Goal: Task Accomplishment & Management: Complete application form

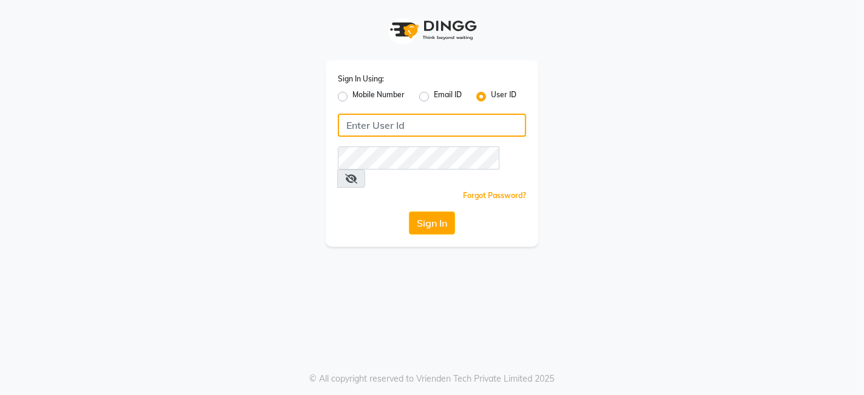
click at [407, 126] on input "Username" at bounding box center [432, 125] width 188 height 23
click at [409, 212] on button "Sign In" at bounding box center [432, 223] width 46 height 23
type input "k"
type input "kokaisalon"
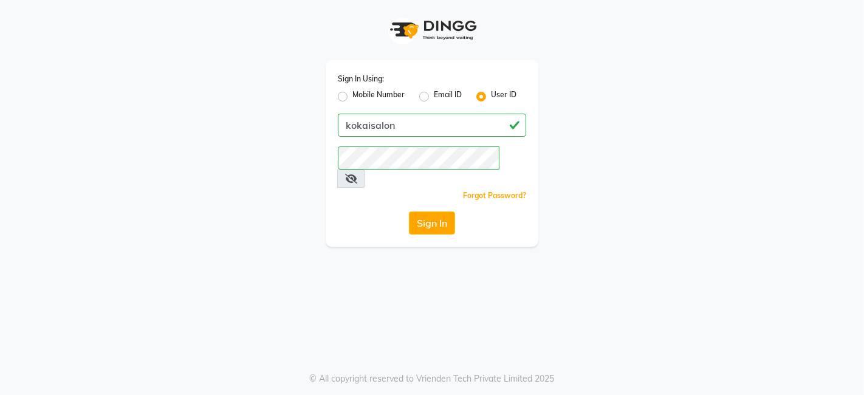
click at [427, 212] on button "Sign In" at bounding box center [432, 223] width 46 height 23
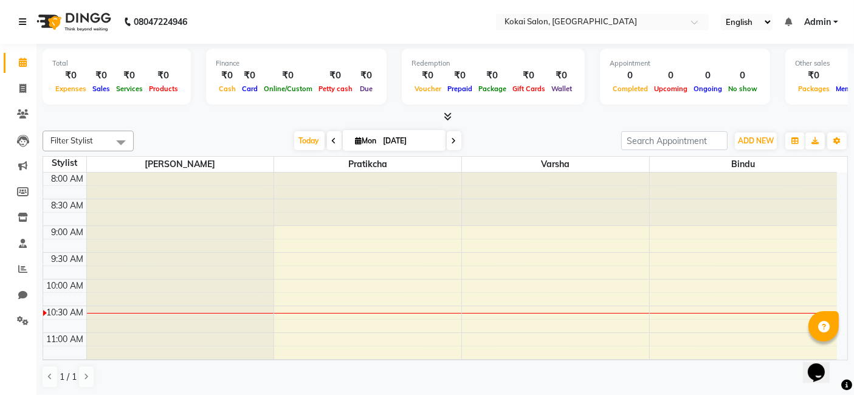
click at [20, 22] on icon at bounding box center [22, 22] width 7 height 9
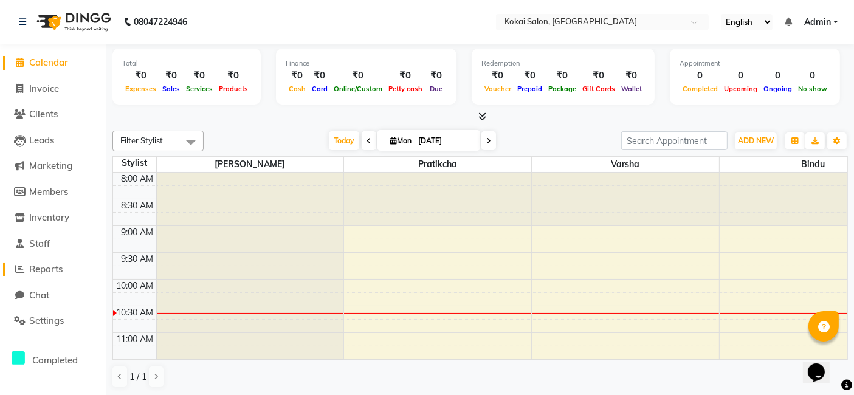
click at [42, 273] on span "Reports" at bounding box center [45, 269] width 33 height 12
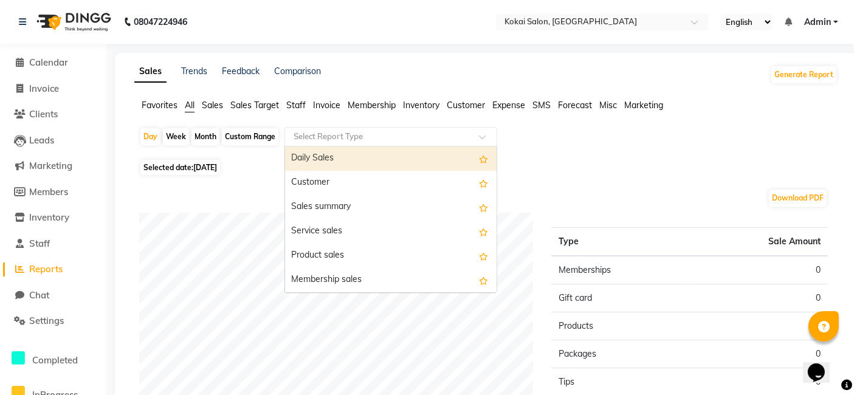
click at [460, 141] on input "text" at bounding box center [378, 137] width 175 height 12
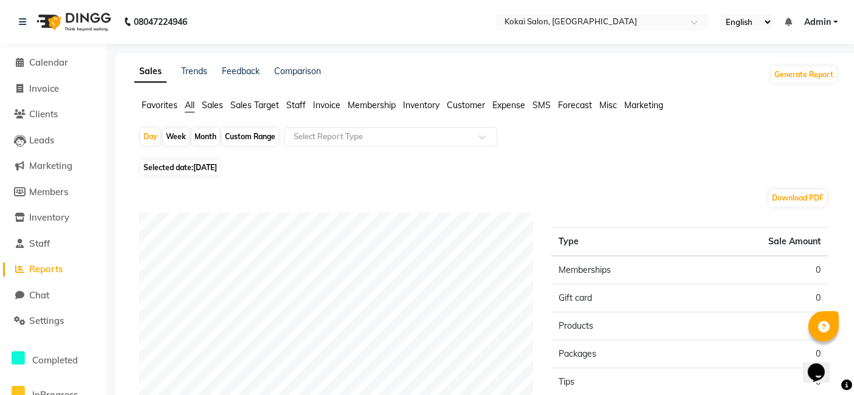
click at [201, 165] on span "[DATE]" at bounding box center [205, 167] width 24 height 9
select select "9"
select select "2025"
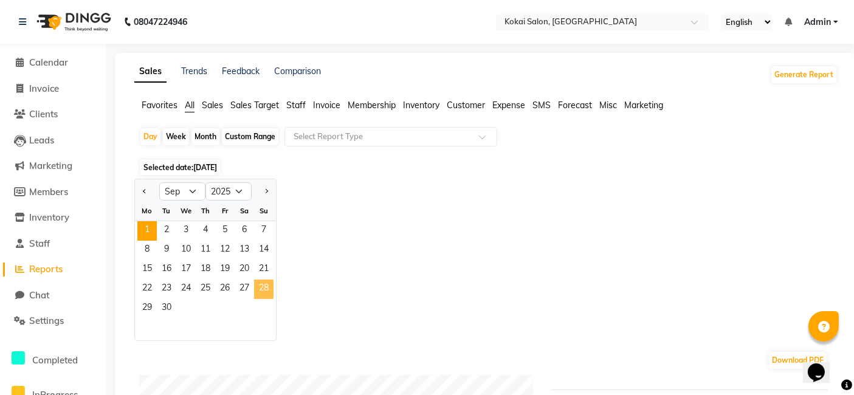
click at [264, 287] on span "28" at bounding box center [263, 289] width 19 height 19
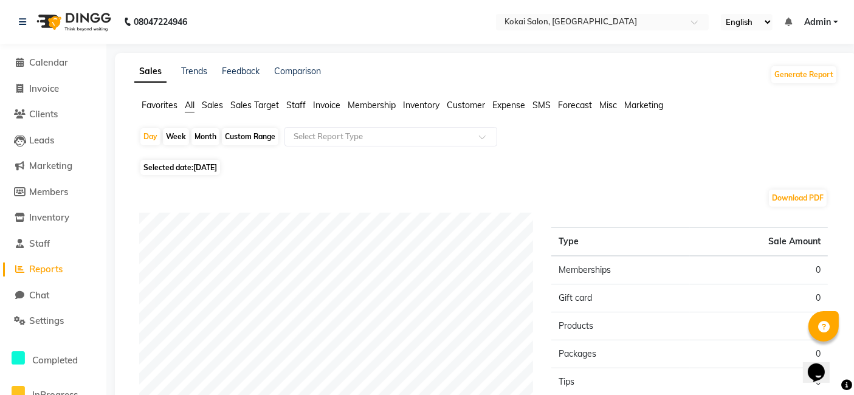
click at [181, 167] on span "Selected date: [DATE]" at bounding box center [180, 167] width 80 height 15
select select "9"
select select "2025"
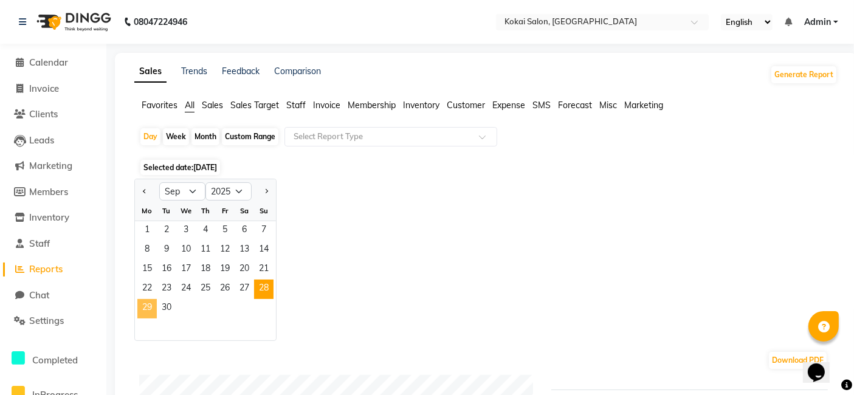
click at [149, 304] on span "29" at bounding box center [146, 308] width 19 height 19
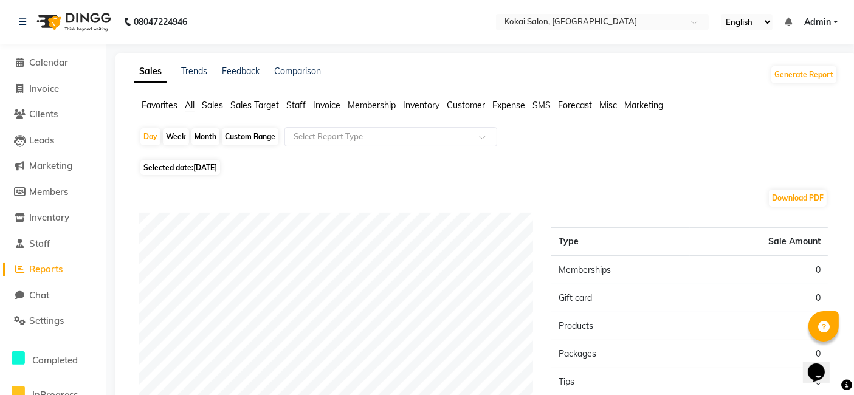
click at [173, 166] on span "Selected date: [DATE]" at bounding box center [180, 167] width 80 height 15
select select "9"
select select "2025"
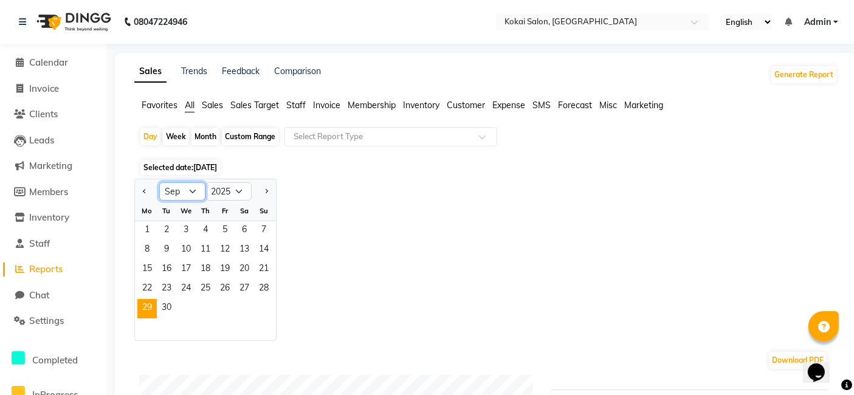
click at [193, 191] on select "Jan Feb Mar Apr May Jun [DATE] Aug Sep Oct Nov Dec" at bounding box center [182, 191] width 46 height 18
select select "8"
click at [159, 182] on select "Jan Feb Mar Apr May Jun [DATE] Aug Sep Oct Nov Dec" at bounding box center [182, 191] width 46 height 18
click at [208, 310] on span "28" at bounding box center [205, 308] width 19 height 19
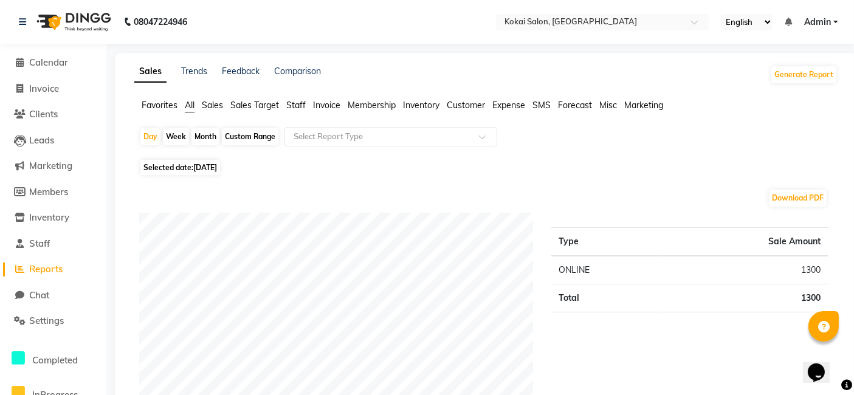
click at [201, 163] on span "[DATE]" at bounding box center [205, 167] width 24 height 9
select select "8"
select select "2025"
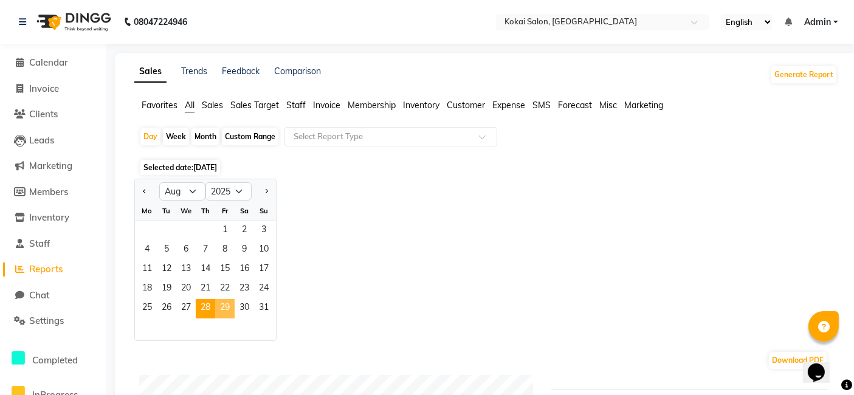
click at [224, 314] on span "29" at bounding box center [224, 308] width 19 height 19
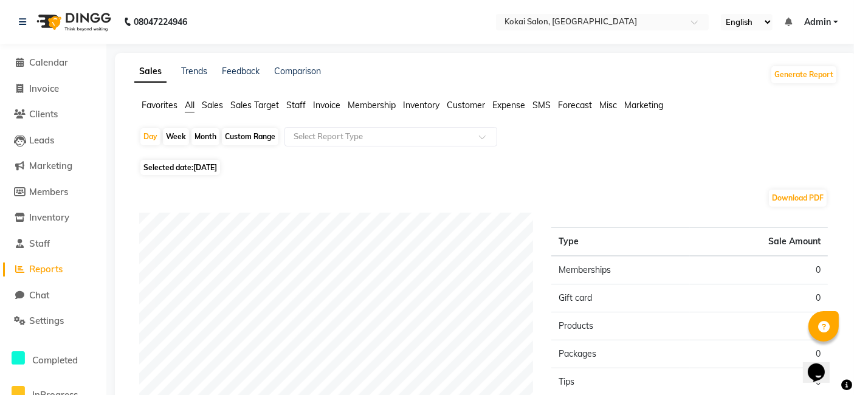
click at [211, 165] on span "[DATE]" at bounding box center [205, 167] width 24 height 9
select select "8"
select select "2025"
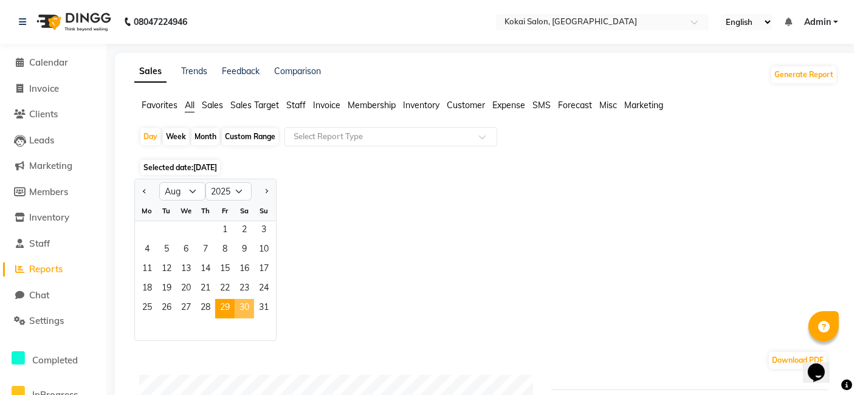
click at [245, 308] on span "30" at bounding box center [244, 308] width 19 height 19
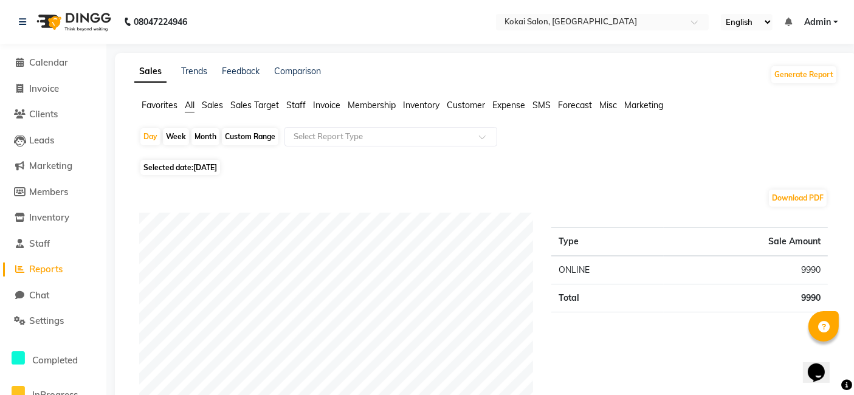
click at [198, 173] on span "Selected date: [DATE]" at bounding box center [180, 167] width 80 height 15
select select "8"
select select "2025"
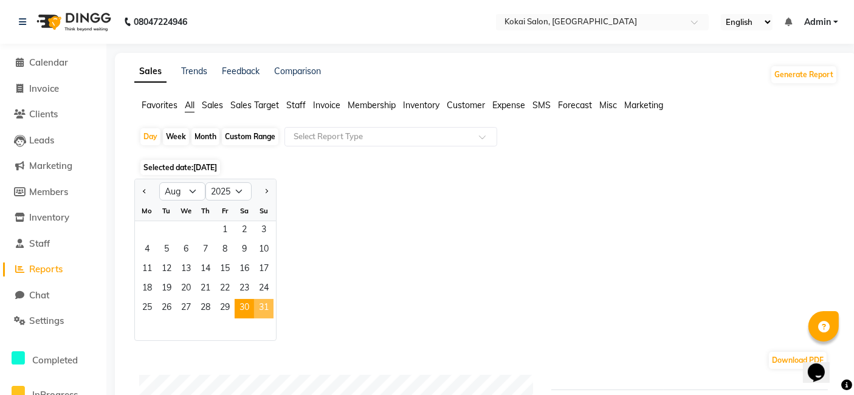
click at [264, 310] on span "31" at bounding box center [263, 308] width 19 height 19
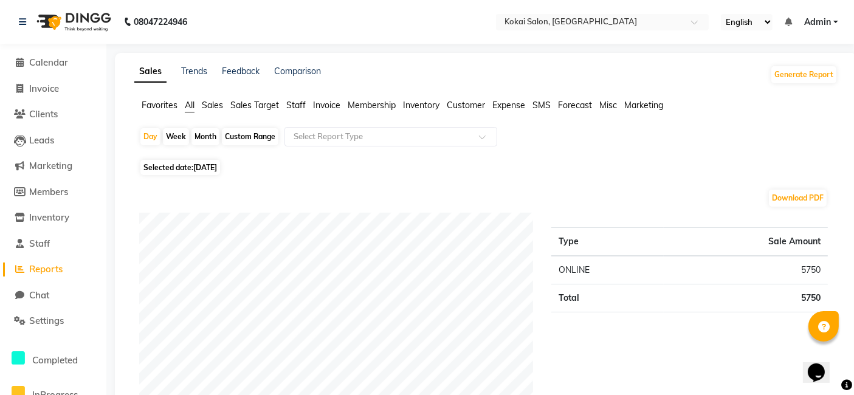
click at [205, 139] on div "Month" at bounding box center [205, 136] width 28 height 17
select select "8"
select select "2025"
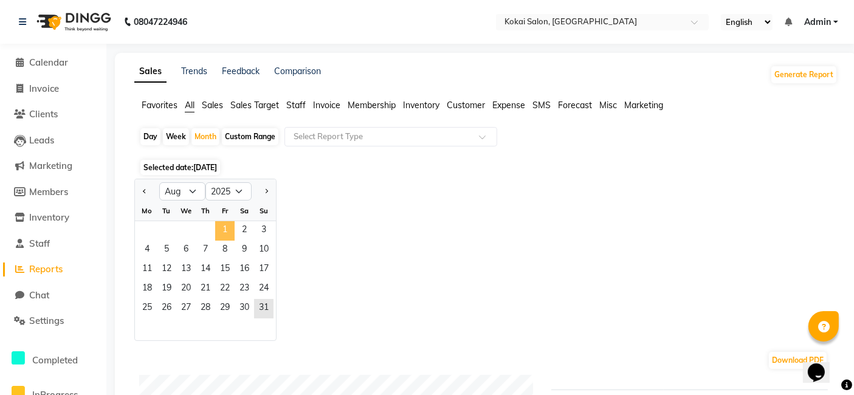
click at [219, 226] on span "1" at bounding box center [224, 230] width 19 height 19
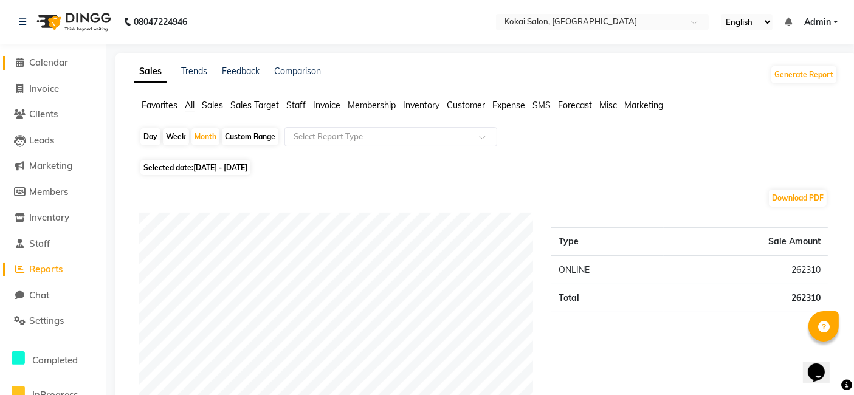
click at [57, 61] on span "Calendar" at bounding box center [48, 63] width 39 height 12
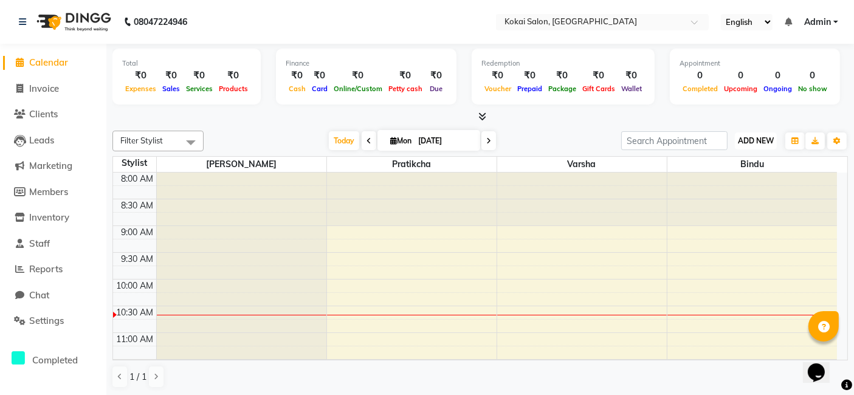
click at [768, 144] on span "ADD NEW" at bounding box center [756, 140] width 36 height 9
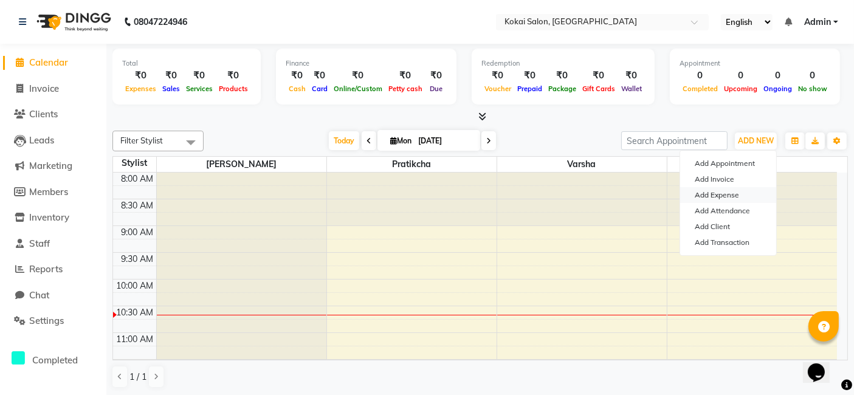
click at [731, 199] on link "Add Expense" at bounding box center [728, 195] width 96 height 16
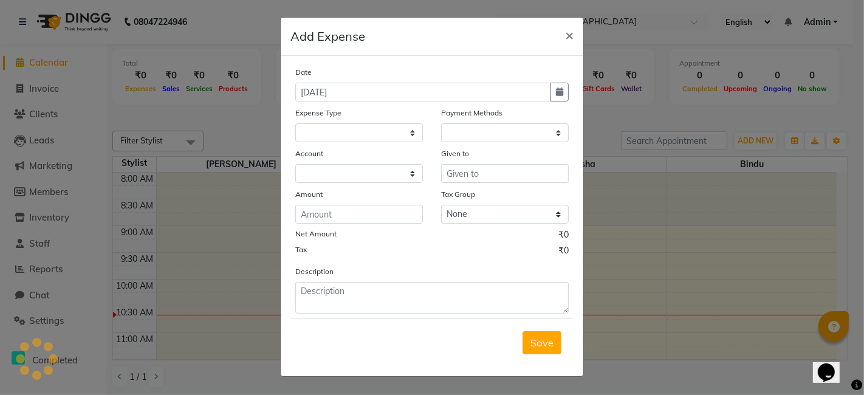
select select "1"
select select "6670"
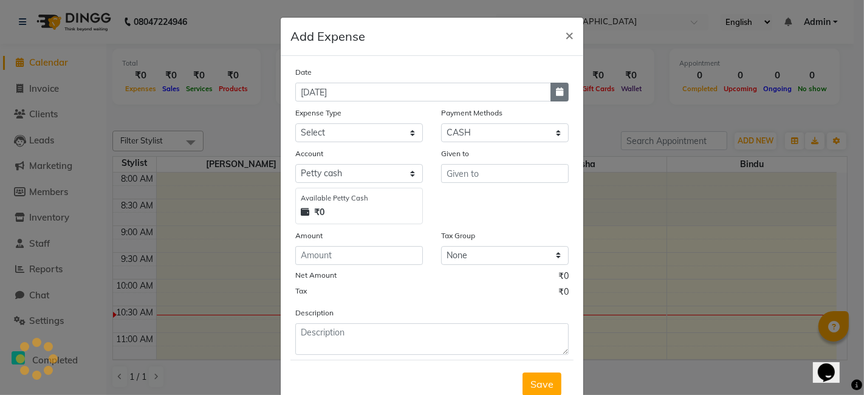
click at [556, 97] on button "button" at bounding box center [560, 92] width 18 height 19
select select "9"
select select "2025"
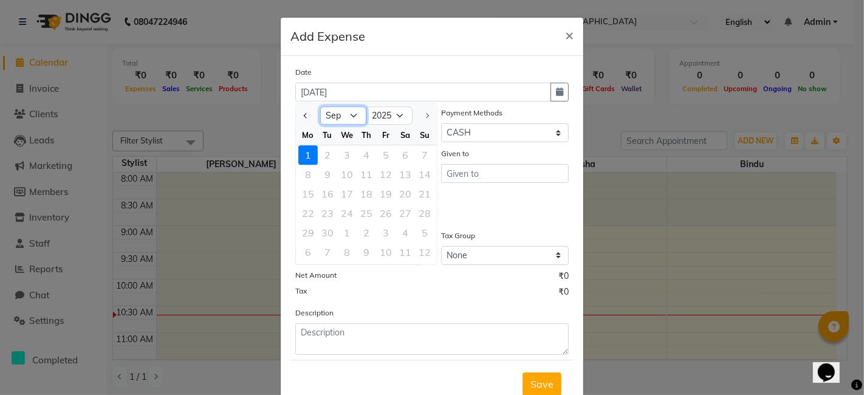
click at [342, 120] on select "Jan Feb Mar Apr May Jun [DATE] Aug Sep" at bounding box center [343, 116] width 46 height 18
select select "8"
click at [320, 107] on select "Jan Feb Mar Apr May Jun [DATE] Aug Sep" at bounding box center [343, 116] width 46 height 18
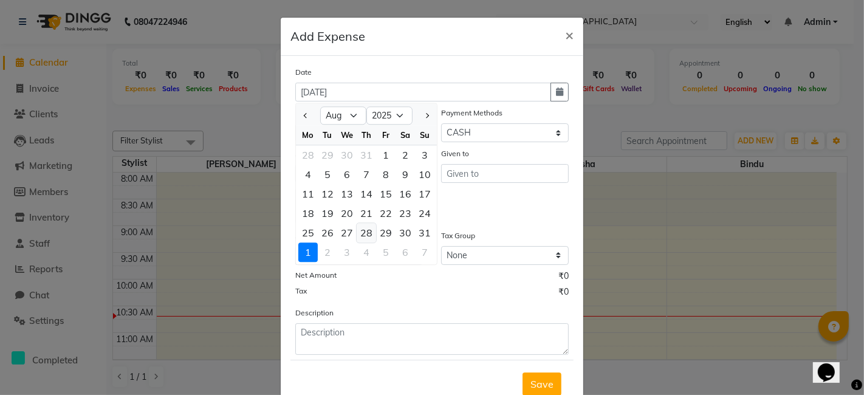
click at [357, 235] on div "28" at bounding box center [366, 232] width 19 height 19
type input "[DATE]"
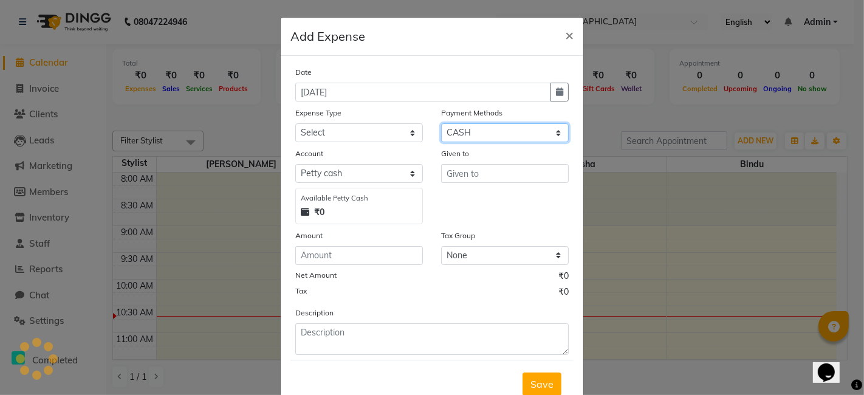
click at [493, 134] on select "Select CARD ONLINE CASH Prepaid Package" at bounding box center [505, 132] width 128 height 19
select select "3"
click at [441, 123] on select "Select CARD ONLINE CASH Prepaid Package" at bounding box center [505, 132] width 128 height 19
select select "6671"
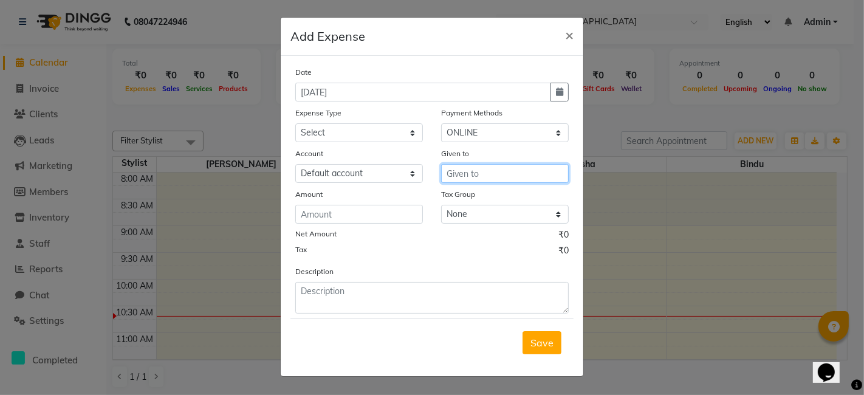
click at [462, 170] on input "text" at bounding box center [505, 173] width 128 height 19
type input "milk"
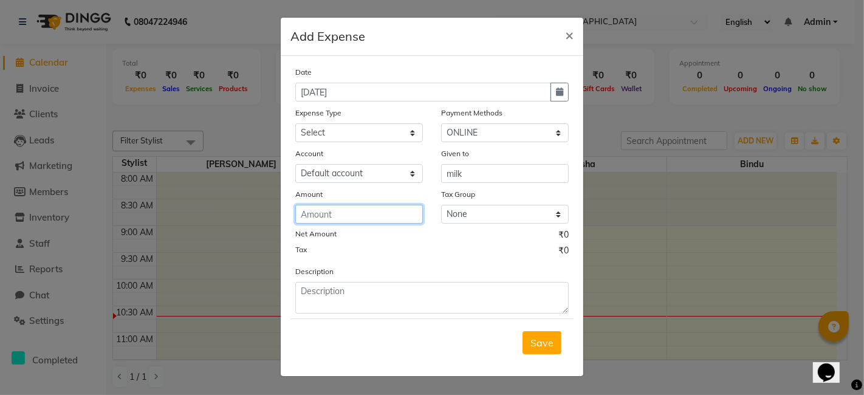
click at [331, 215] on input "number" at bounding box center [359, 214] width 128 height 19
type input "120"
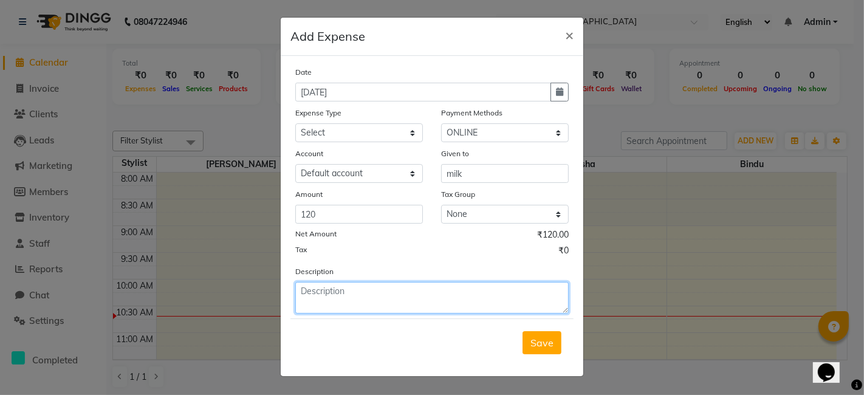
click at [345, 301] on textarea at bounding box center [431, 298] width 273 height 32
type textarea "milk"
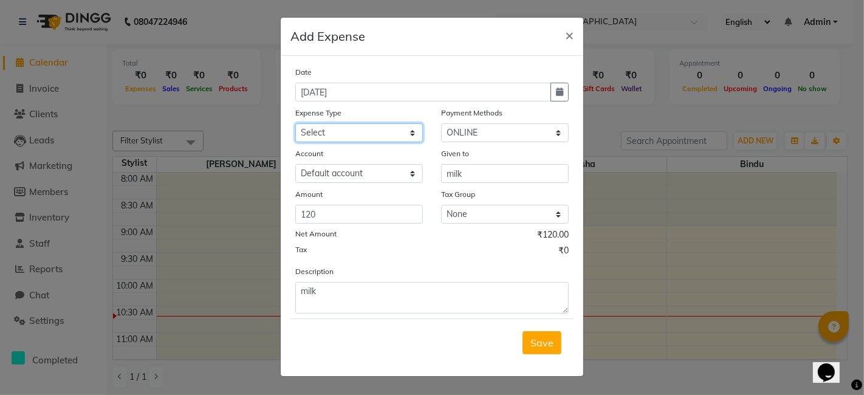
click at [359, 129] on select "Select Advance Salary Bank charges Cash transfer to bank Cash transfer to hub C…" at bounding box center [359, 132] width 128 height 19
select select "19423"
click at [295, 123] on select "Select Advance Salary Bank charges Cash transfer to bank Cash transfer to hub C…" at bounding box center [359, 132] width 128 height 19
click at [542, 343] on span "Save" at bounding box center [542, 343] width 23 height 12
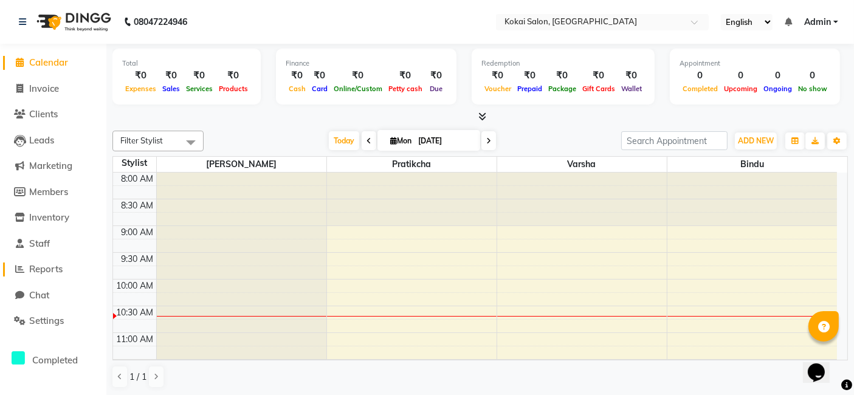
click at [47, 271] on span "Reports" at bounding box center [45, 269] width 33 height 12
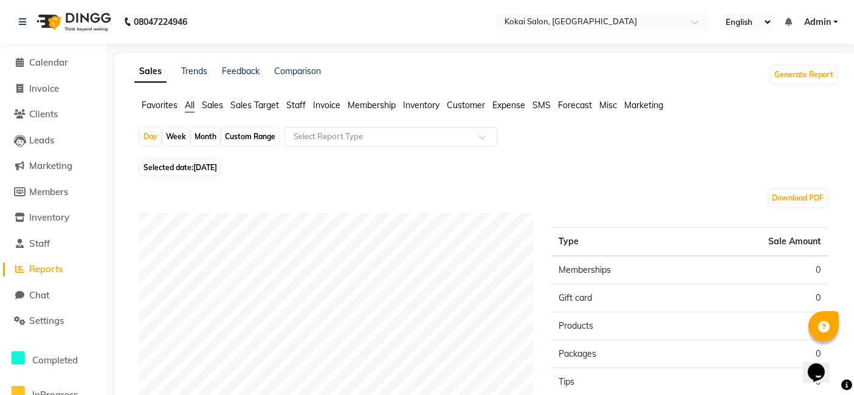
click at [201, 139] on div "Month" at bounding box center [205, 136] width 28 height 17
select select "9"
select select "2025"
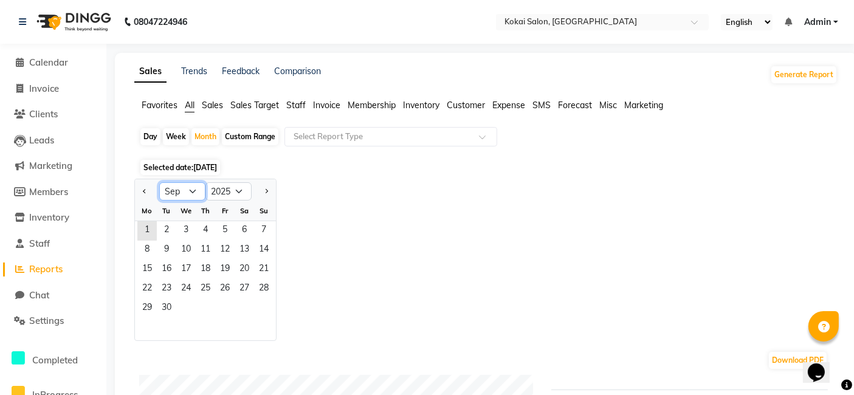
click at [190, 188] on select "Jan Feb Mar Apr May Jun [DATE] Aug Sep Oct Nov Dec" at bounding box center [182, 191] width 46 height 18
select select "8"
click at [159, 182] on select "Jan Feb Mar Apr May Jun [DATE] Aug Sep Oct Nov Dec" at bounding box center [182, 191] width 46 height 18
click at [224, 230] on span "1" at bounding box center [224, 230] width 19 height 19
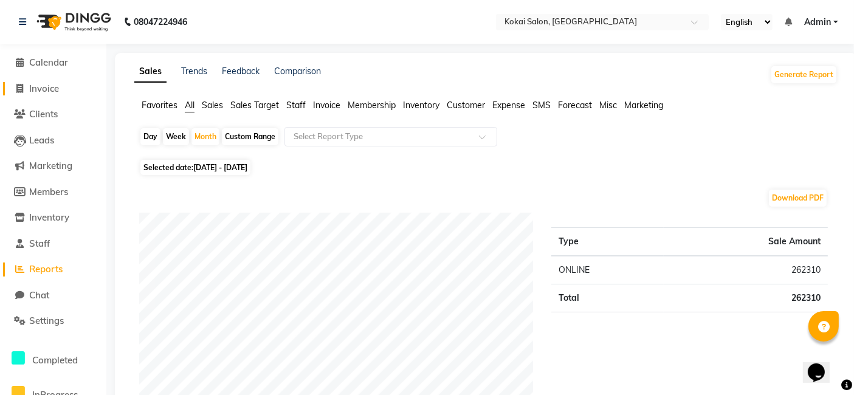
click at [46, 92] on span "Invoice" at bounding box center [44, 89] width 30 height 12
select select "service"
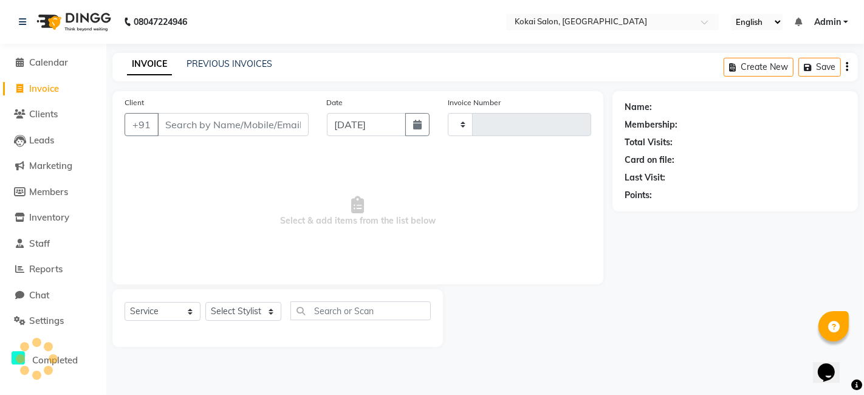
type input "0415"
select select "7546"
click at [56, 60] on span "Calendar" at bounding box center [48, 63] width 39 height 12
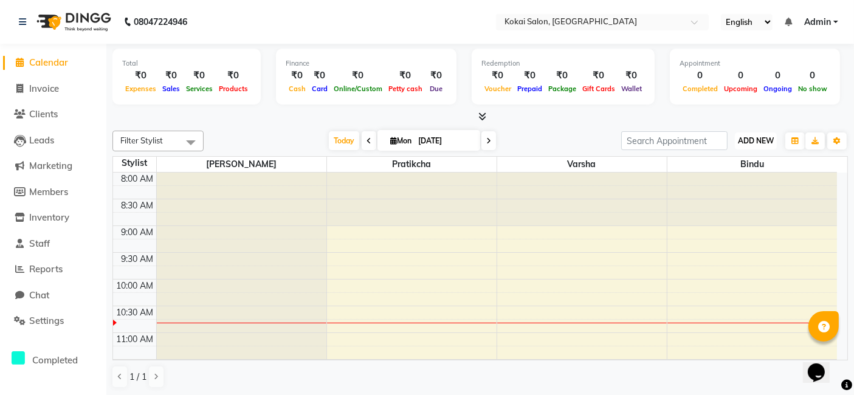
click at [754, 140] on span "ADD NEW" at bounding box center [756, 140] width 36 height 9
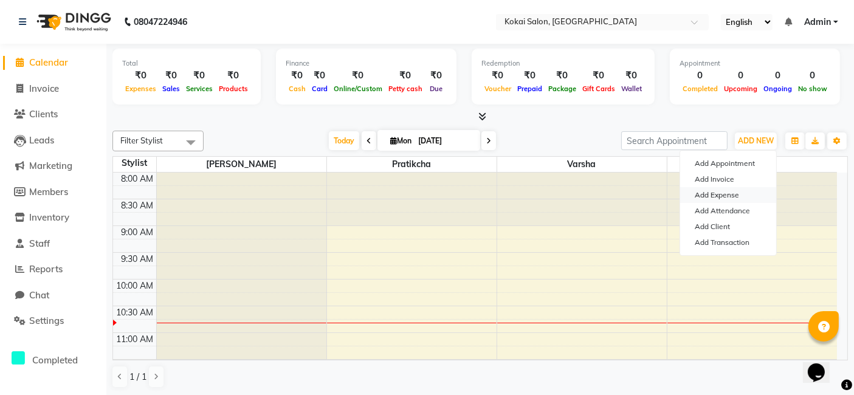
click at [717, 191] on link "Add Expense" at bounding box center [728, 195] width 96 height 16
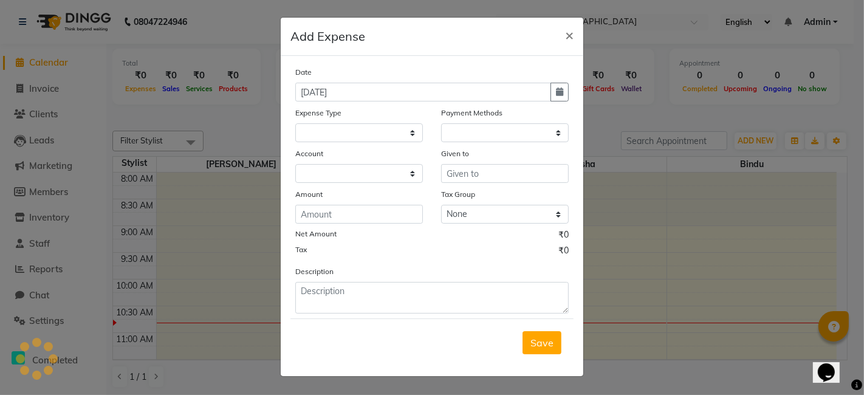
select select "1"
select select "6670"
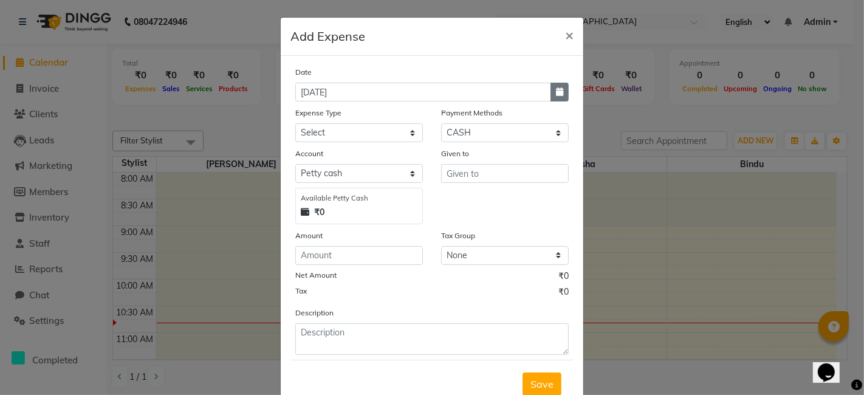
click at [551, 89] on button "button" at bounding box center [560, 92] width 18 height 19
select select "9"
select select "2025"
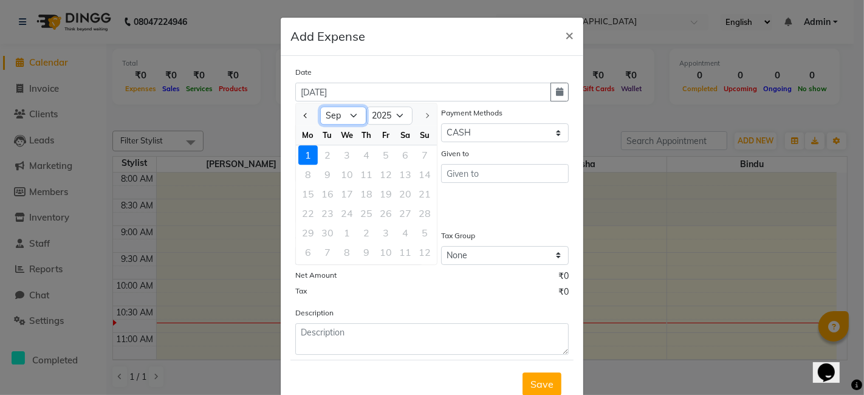
click at [320, 117] on select "Jan Feb Mar Apr May Jun [DATE] Aug Sep" at bounding box center [343, 116] width 46 height 18
select select "8"
click at [320, 107] on select "Jan Feb Mar Apr May Jun [DATE] Aug Sep" at bounding box center [343, 116] width 46 height 18
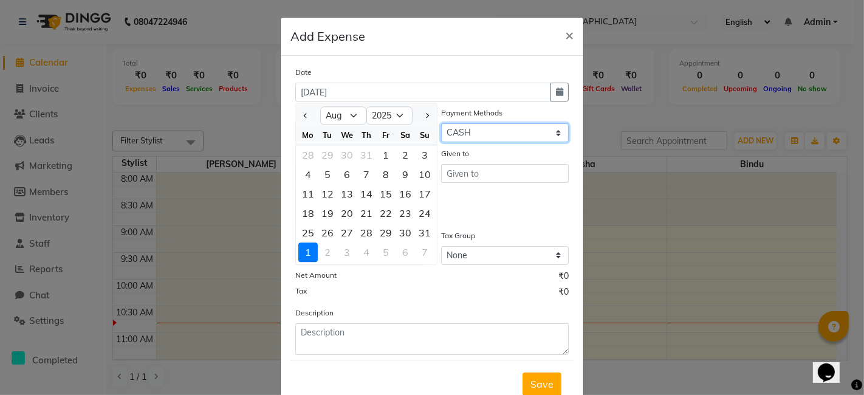
click at [452, 132] on select "Select CARD ONLINE CASH Prepaid Package" at bounding box center [505, 132] width 128 height 19
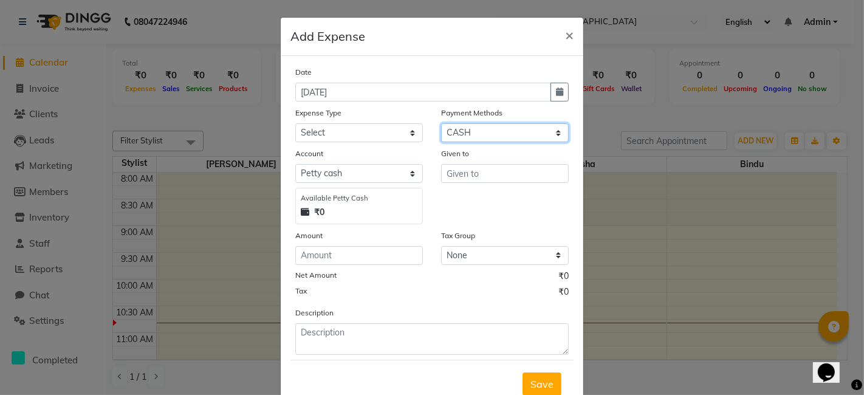
click at [452, 132] on select "Select CARD ONLINE CASH Prepaid Package" at bounding box center [505, 132] width 128 height 19
select select "3"
click at [441, 123] on select "Select CARD ONLINE CASH Prepaid Package" at bounding box center [505, 132] width 128 height 19
select select "6671"
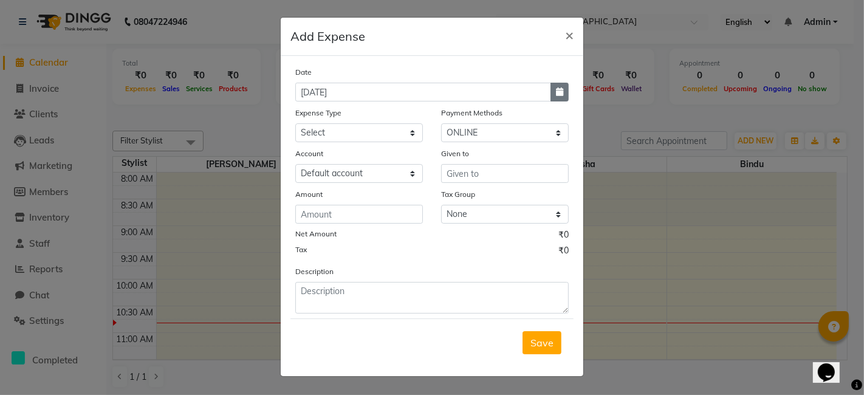
click at [554, 92] on button "button" at bounding box center [560, 92] width 18 height 19
select select "9"
select select "2025"
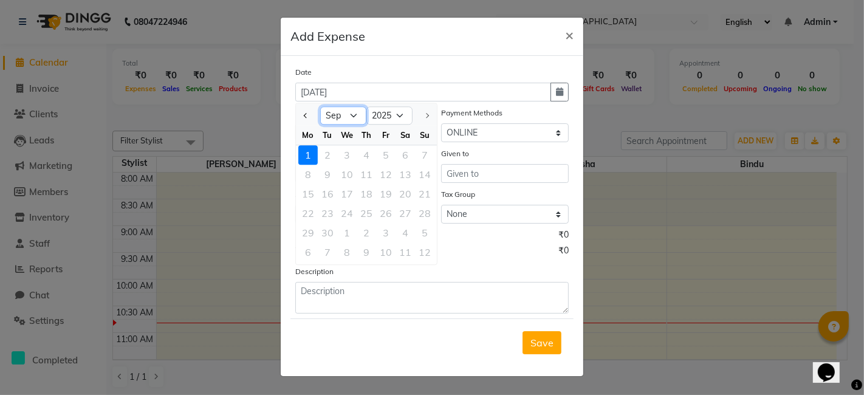
click at [350, 118] on select "Jan Feb Mar Apr May Jun [DATE] Aug Sep" at bounding box center [343, 116] width 46 height 18
select select "8"
click at [320, 107] on select "Jan Feb Mar Apr May Jun [DATE] Aug Sep" at bounding box center [343, 116] width 46 height 18
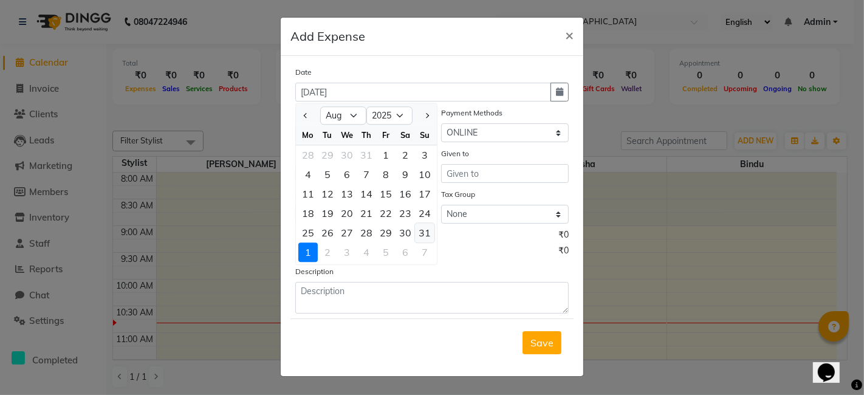
click at [422, 232] on div "31" at bounding box center [424, 232] width 19 height 19
type input "[DATE]"
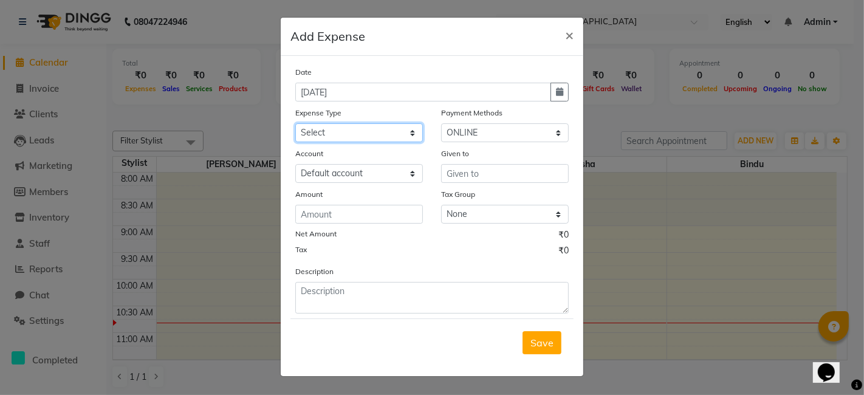
click at [395, 131] on select "Select Advance Salary Bank charges Cash transfer to bank Cash transfer to hub C…" at bounding box center [359, 132] width 128 height 19
select select "19403"
click at [295, 123] on select "Select Advance Salary Bank charges Cash transfer to bank Cash transfer to hub C…" at bounding box center [359, 132] width 128 height 19
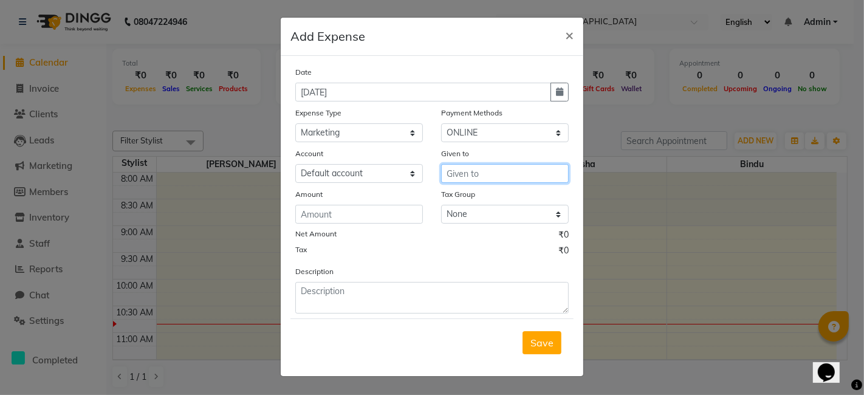
click at [475, 168] on input "text" at bounding box center [505, 173] width 128 height 19
type input "[PERSON_NAME] adds"
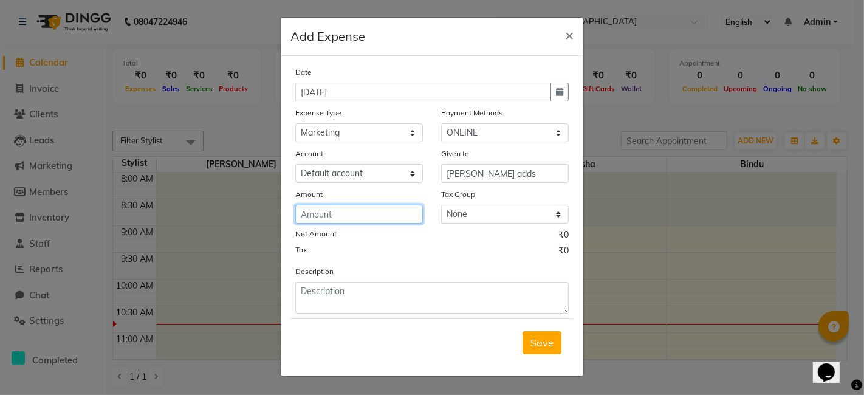
click at [373, 221] on input "number" at bounding box center [359, 214] width 128 height 19
type input "10000"
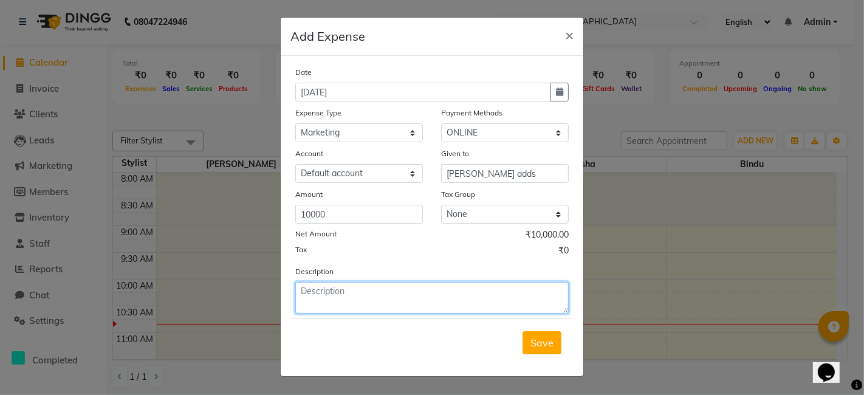
click at [354, 303] on textarea at bounding box center [431, 298] width 273 height 32
type textarea "for managinf meta adds and meta amount total 5k each = 10000"
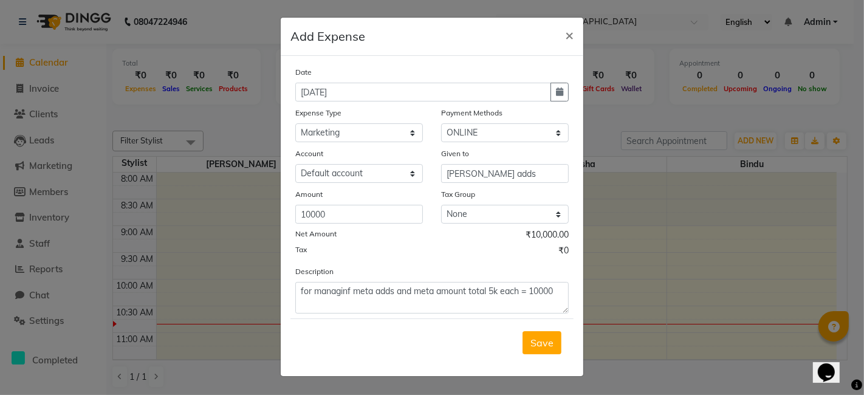
click at [548, 347] on span "Save" at bounding box center [542, 343] width 23 height 12
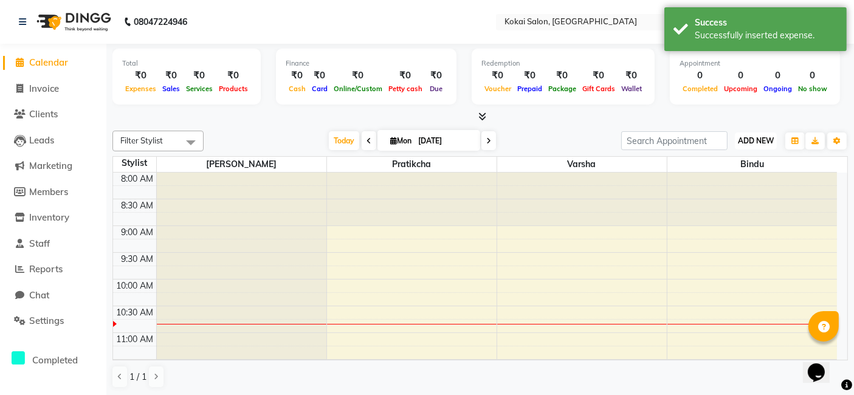
click at [760, 142] on span "ADD NEW" at bounding box center [756, 140] width 36 height 9
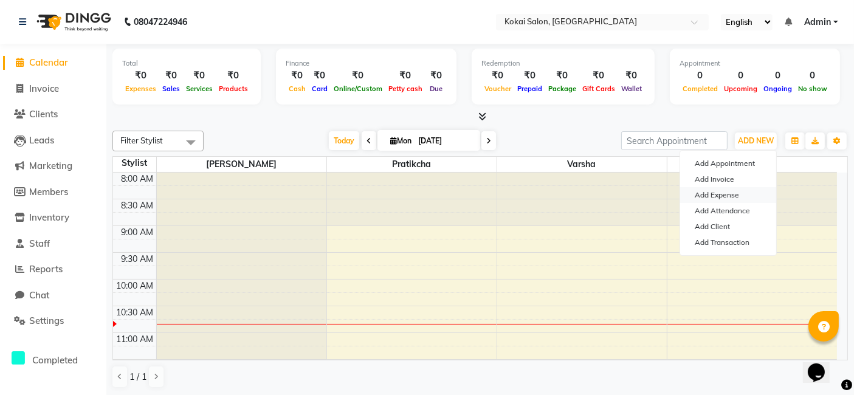
click at [722, 193] on link "Add Expense" at bounding box center [728, 195] width 96 height 16
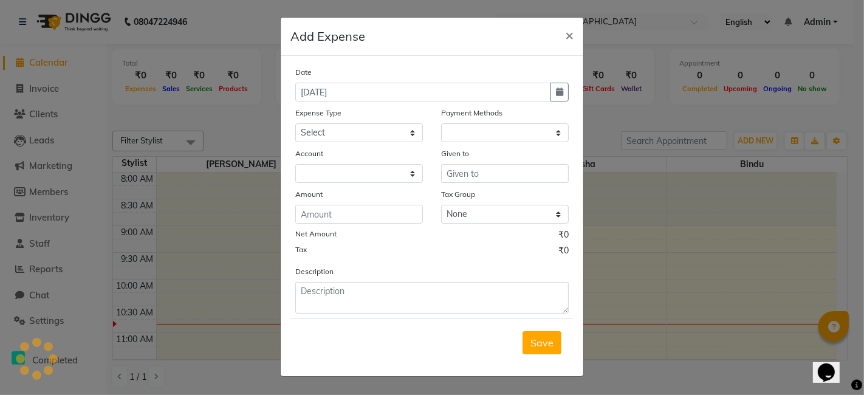
select select "1"
select select "6670"
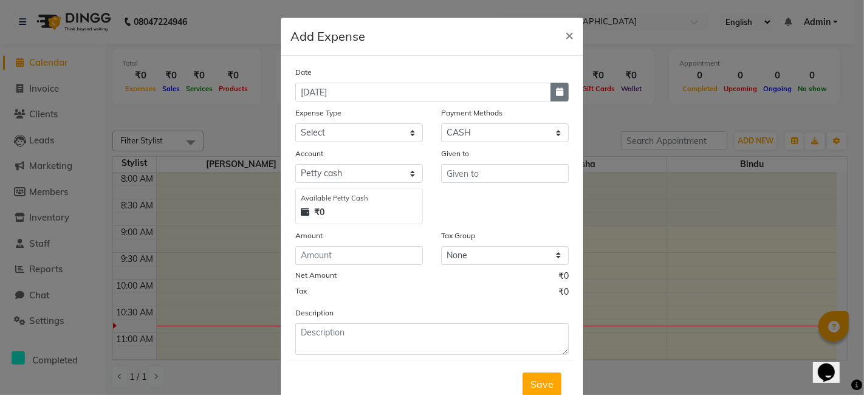
click at [556, 93] on icon "button" at bounding box center [559, 92] width 7 height 9
select select "9"
select select "2025"
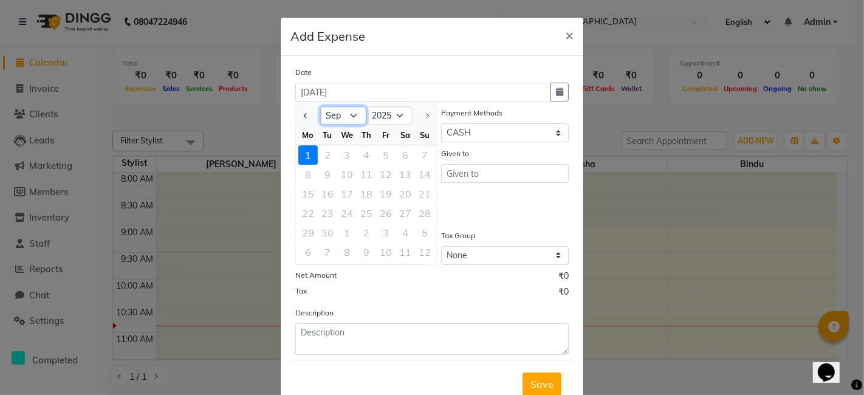
click at [349, 119] on select "Jan Feb Mar Apr May Jun [DATE] Aug Sep" at bounding box center [343, 116] width 46 height 18
select select "8"
click at [320, 107] on select "Jan Feb Mar Apr May Jun [DATE] Aug Sep" at bounding box center [343, 116] width 46 height 18
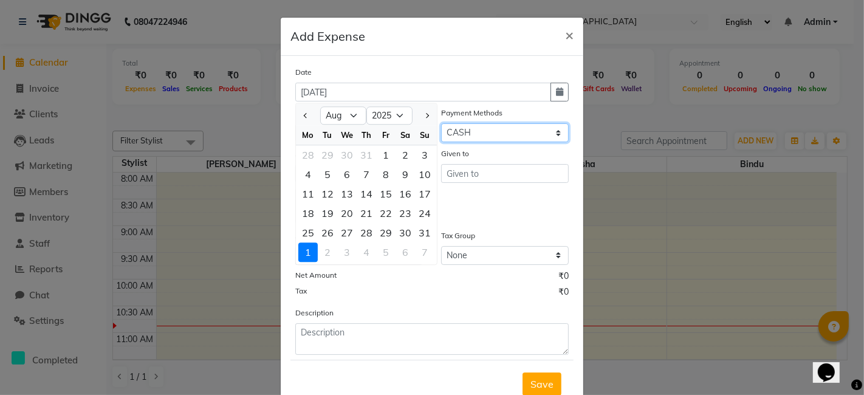
click at [462, 134] on select "Select CARD ONLINE CASH Prepaid Package" at bounding box center [505, 132] width 128 height 19
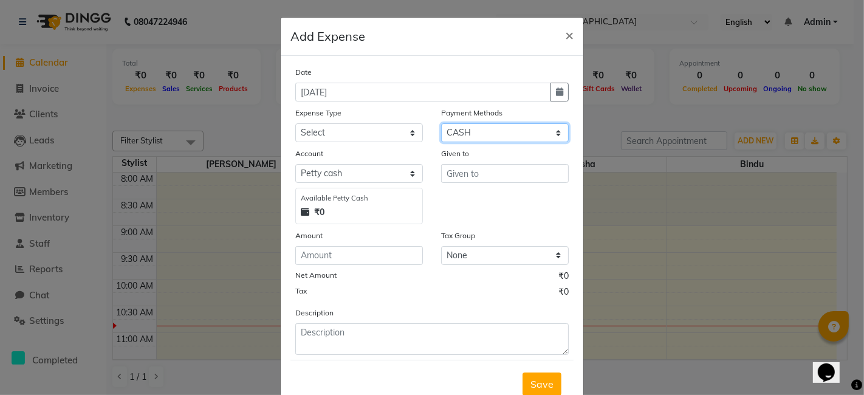
click at [453, 137] on select "Select CARD ONLINE CASH Prepaid Package" at bounding box center [505, 132] width 128 height 19
click at [556, 92] on icon "button" at bounding box center [559, 92] width 7 height 9
select select "9"
select select "2025"
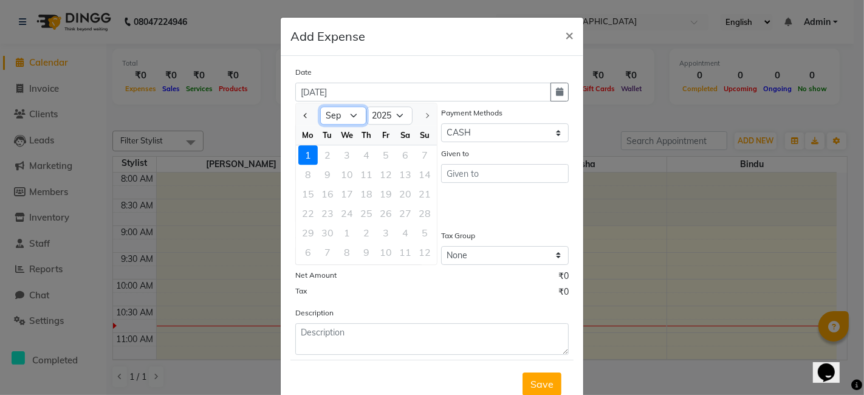
click at [349, 115] on select "Jan Feb Mar Apr May Jun [DATE] Aug Sep" at bounding box center [343, 116] width 46 height 18
select select "8"
click at [320, 107] on select "Jan Feb Mar Apr May Jun [DATE] Aug Sep" at bounding box center [343, 116] width 46 height 18
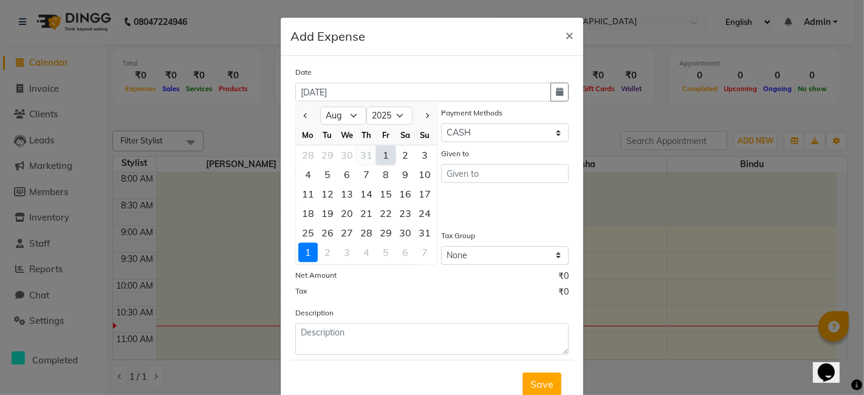
click at [362, 154] on div "31" at bounding box center [366, 154] width 19 height 19
type input "[DATE]"
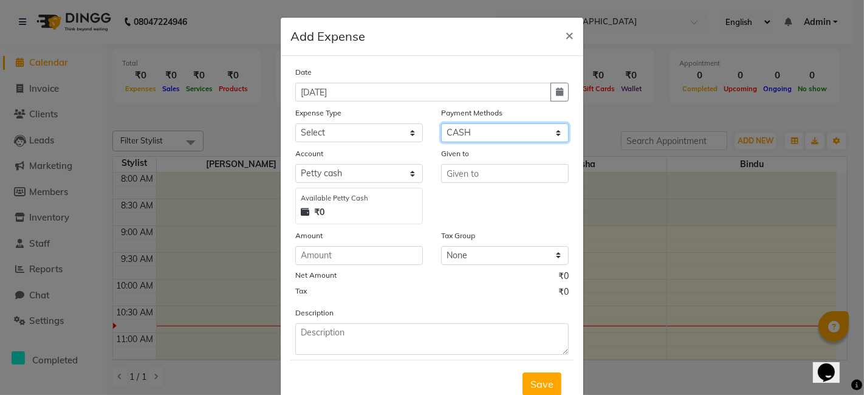
click at [470, 137] on select "Select CARD ONLINE CASH Prepaid Package" at bounding box center [505, 132] width 128 height 19
select select "3"
click at [441, 123] on select "Select CARD ONLINE CASH Prepaid Package" at bounding box center [505, 132] width 128 height 19
select select "6671"
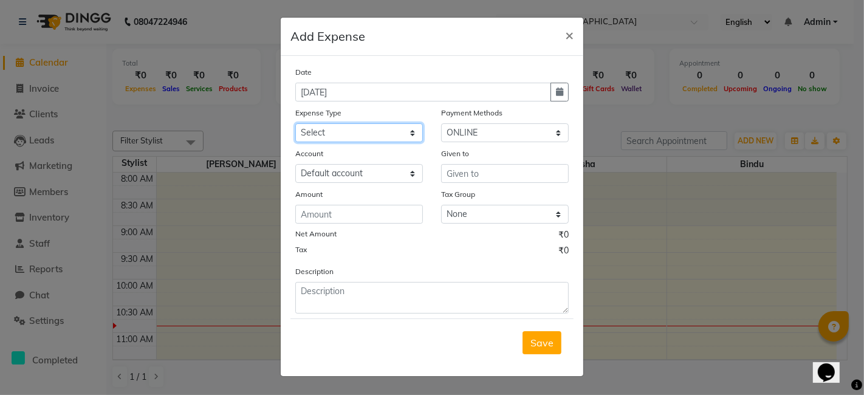
click at [355, 134] on select "Select Advance Salary Bank charges Cash transfer to bank Cash transfer to hub C…" at bounding box center [359, 132] width 128 height 19
select select "19413"
click at [295, 123] on select "Select Advance Salary Bank charges Cash transfer to bank Cash transfer to hub C…" at bounding box center [359, 132] width 128 height 19
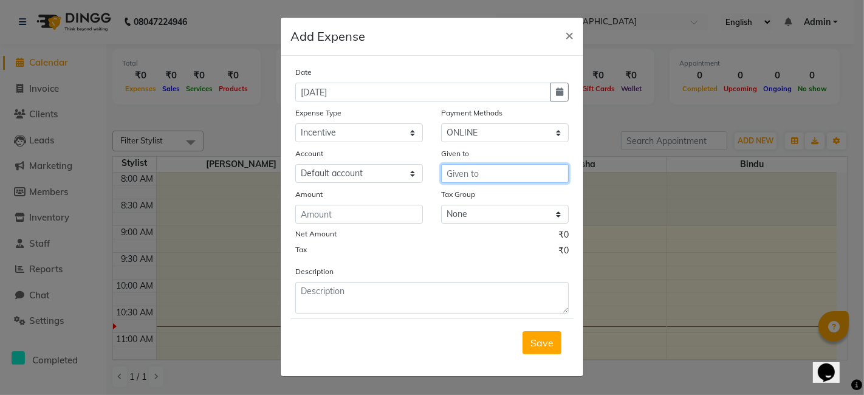
click at [456, 171] on input "text" at bounding box center [505, 173] width 128 height 19
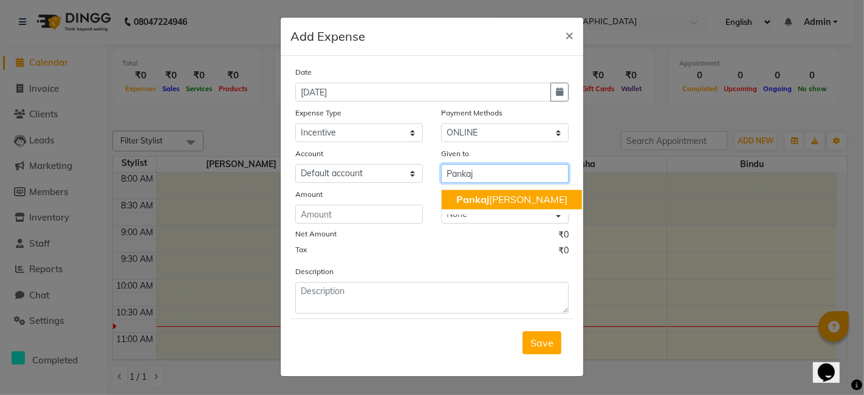
click at [470, 202] on span "Pankaj" at bounding box center [472, 199] width 33 height 12
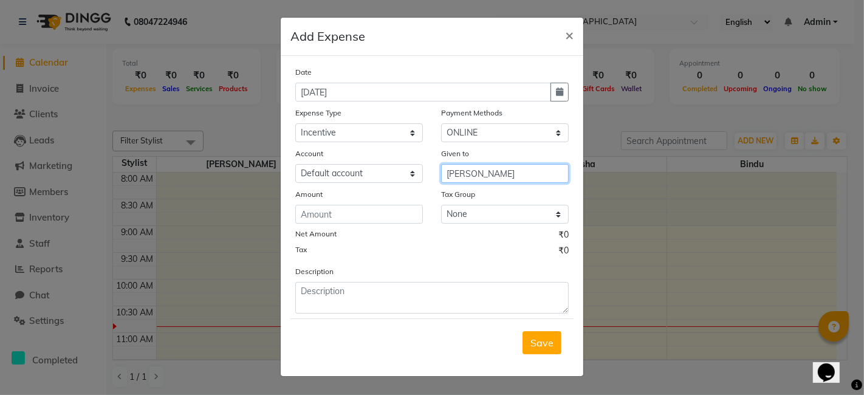
type input "[PERSON_NAME]"
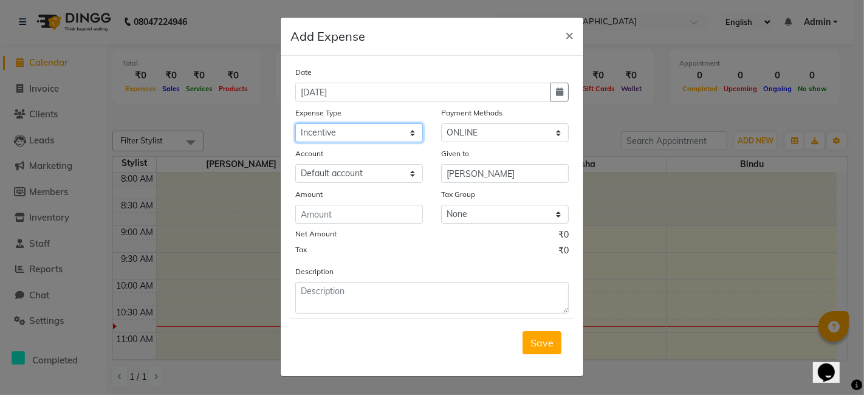
click at [377, 135] on select "Select Advance Salary Bank charges Cash transfer to bank Cash transfer to hub C…" at bounding box center [359, 132] width 128 height 19
select select "19400"
click at [295, 123] on select "Select Advance Salary Bank charges Cash transfer to bank Cash transfer to hub C…" at bounding box center [359, 132] width 128 height 19
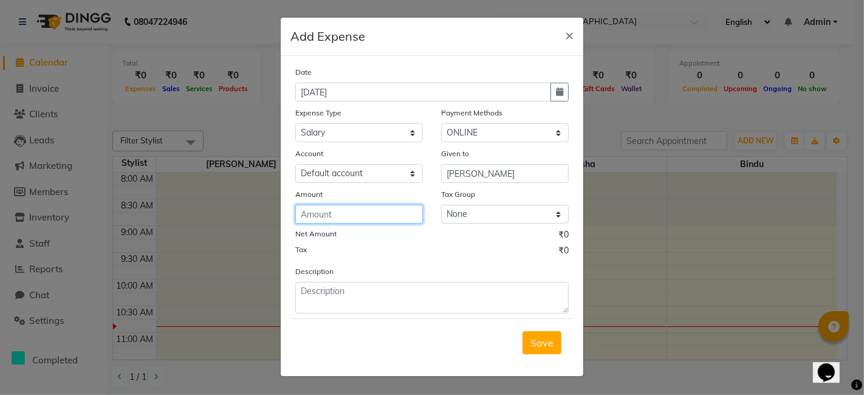
click at [345, 219] on input "number" at bounding box center [359, 214] width 128 height 19
type input "46301"
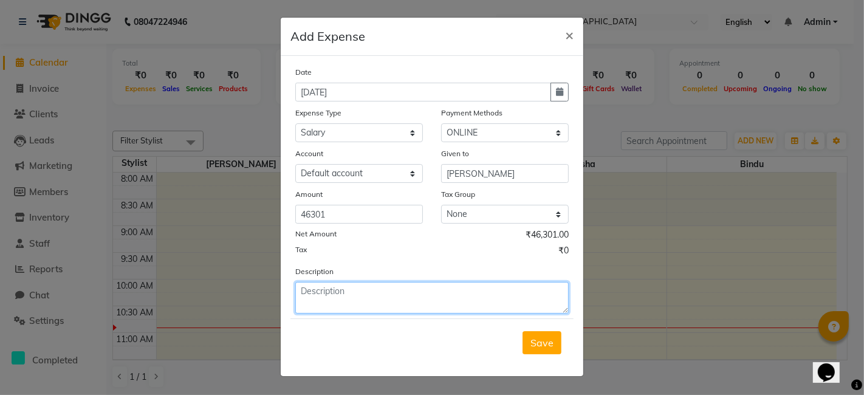
click at [342, 303] on textarea at bounding box center [431, 298] width 273 height 32
click at [542, 294] on textarea "pankaj salary and 37000 ansd incentive 9301 (3 offs and sale %" at bounding box center [431, 298] width 273 height 32
click at [545, 294] on textarea "pankaj salary and 37000 ansd incentive 9301 (3 offs and sale %" at bounding box center [431, 298] width 273 height 32
click at [560, 284] on textarea "pankaj salary and 37000 ansd incentive 9301 (3 offs and sale 5%" at bounding box center [431, 298] width 273 height 32
type textarea "pankaj salary and 37000 ansd incentive 9301 (3 offs and sale 5%) = 46301"
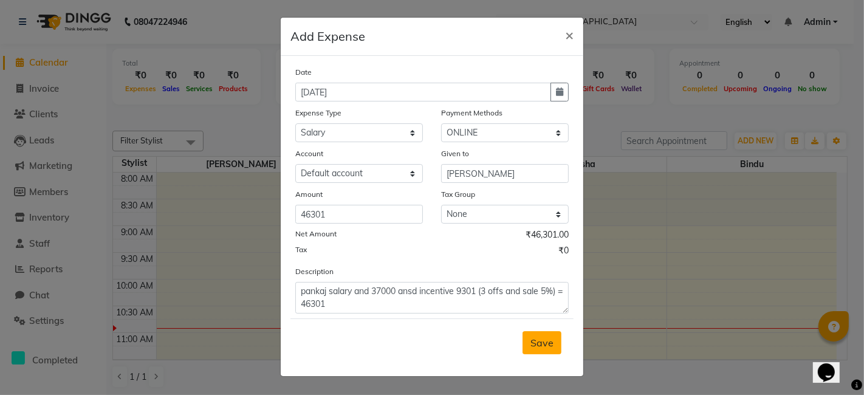
click at [534, 343] on span "Save" at bounding box center [542, 343] width 23 height 12
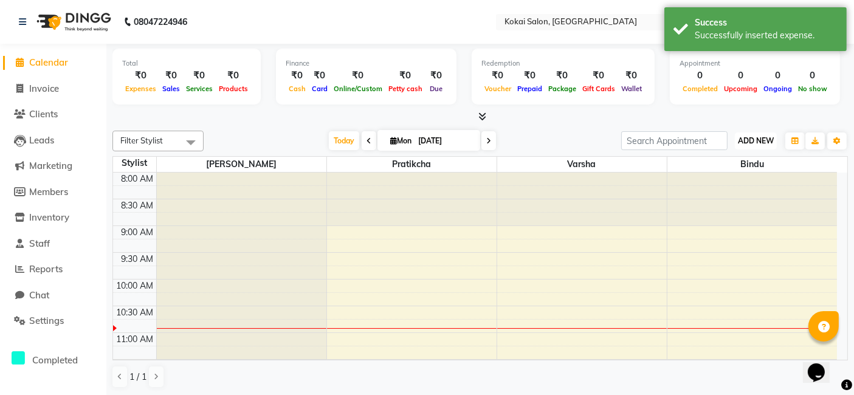
click at [765, 138] on span "ADD NEW" at bounding box center [756, 140] width 36 height 9
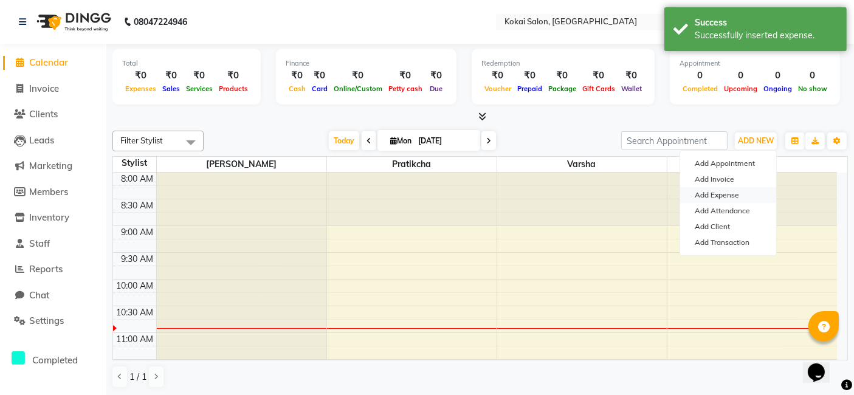
click at [724, 196] on link "Add Expense" at bounding box center [728, 195] width 96 height 16
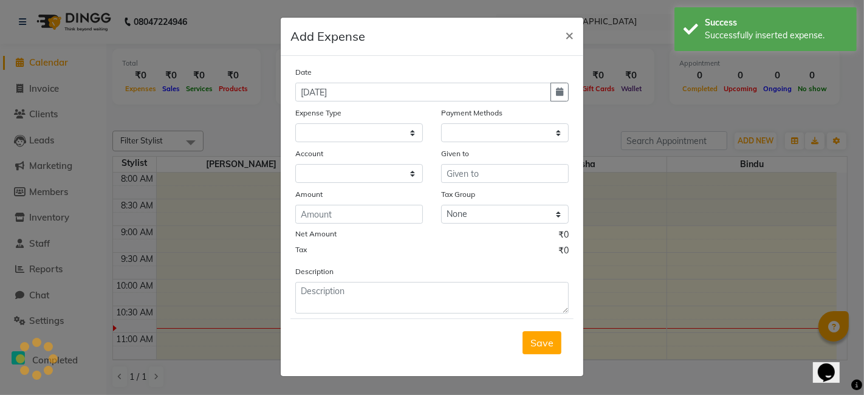
select select "1"
select select "6670"
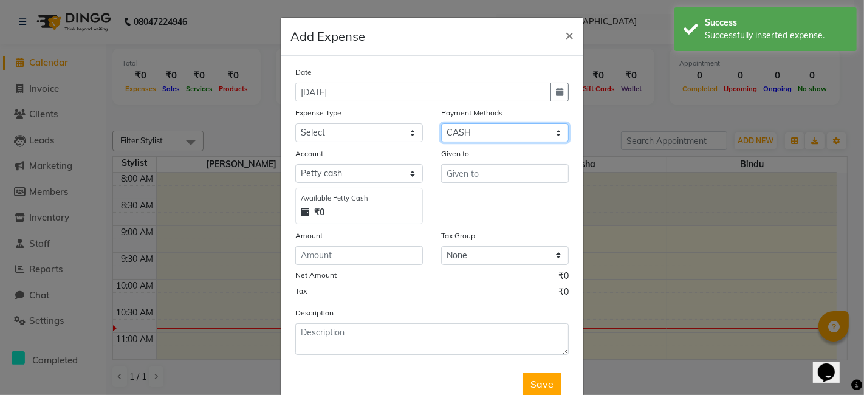
click at [471, 132] on select "Select CARD ONLINE CASH Prepaid Package" at bounding box center [505, 132] width 128 height 19
select select "3"
click at [441, 123] on select "Select CARD ONLINE CASH Prepaid Package" at bounding box center [505, 132] width 128 height 19
select select "6671"
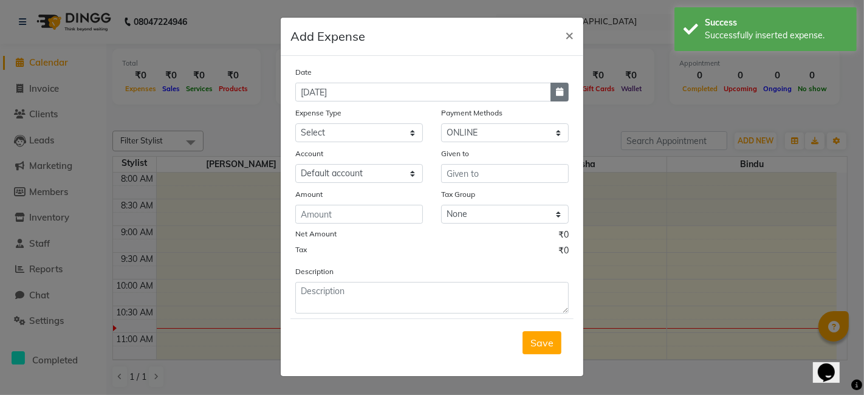
click at [557, 89] on icon "button" at bounding box center [559, 92] width 7 height 9
select select "9"
select select "2025"
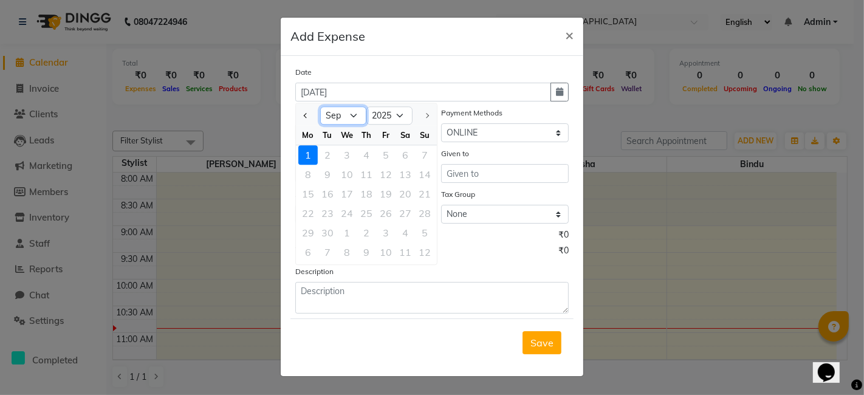
click at [356, 115] on select "Jan Feb Mar Apr May Jun [DATE] Aug Sep" at bounding box center [343, 116] width 46 height 18
select select "8"
click at [320, 107] on select "Jan Feb Mar Apr May Jun [DATE] Aug Sep" at bounding box center [343, 116] width 46 height 18
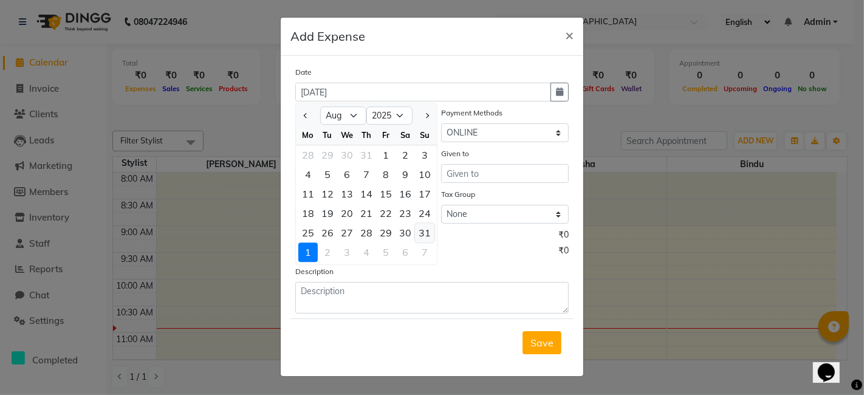
click at [424, 232] on div "31" at bounding box center [424, 232] width 19 height 19
type input "[DATE]"
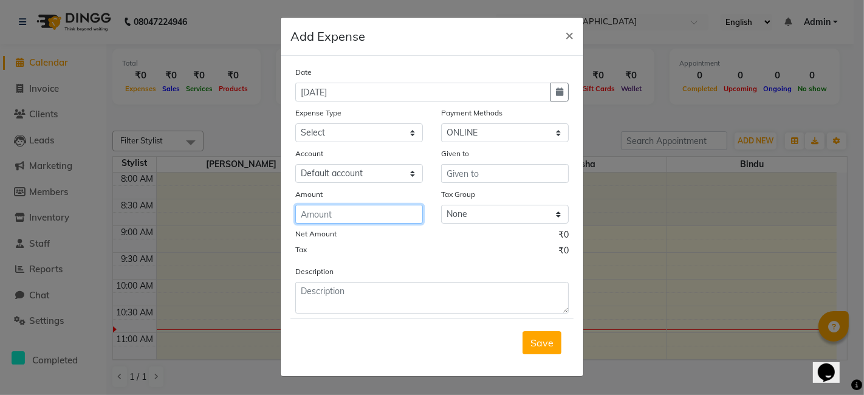
click at [343, 218] on input "number" at bounding box center [359, 214] width 128 height 19
type input "30561"
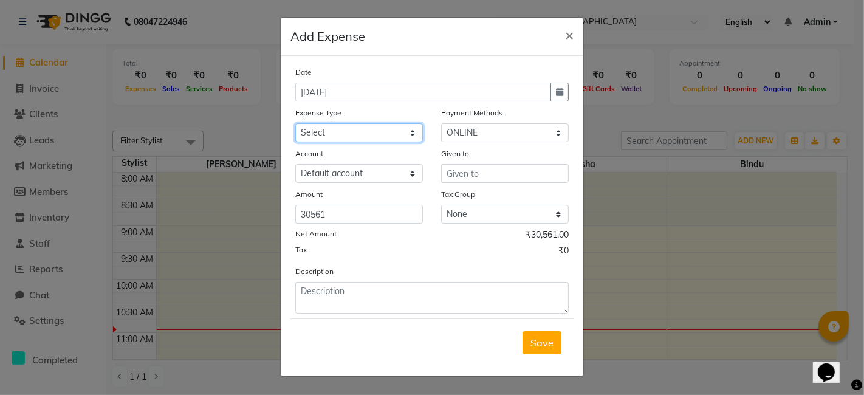
click at [357, 132] on select "Select Advance Salary Bank charges Cash transfer to bank Cash transfer to hub C…" at bounding box center [359, 132] width 128 height 19
select select "19400"
click at [295, 123] on select "Select Advance Salary Bank charges Cash transfer to bank Cash transfer to hub C…" at bounding box center [359, 132] width 128 height 19
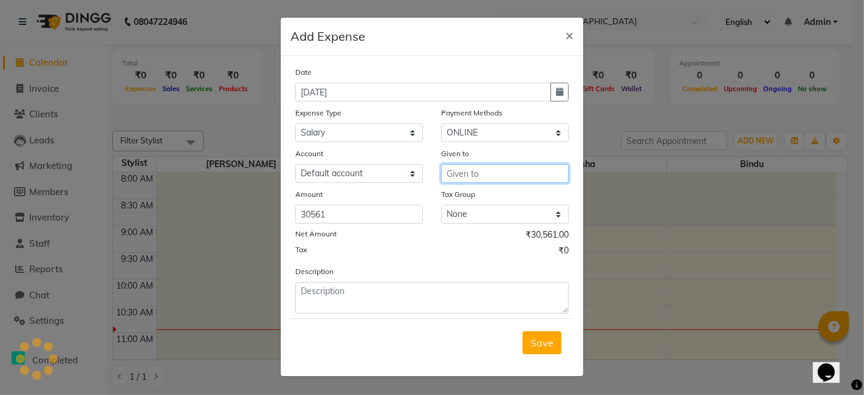
click at [453, 171] on input "text" at bounding box center [505, 173] width 128 height 19
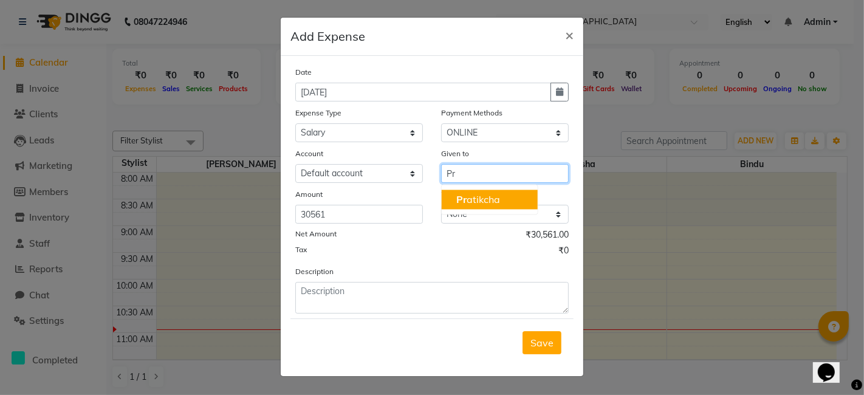
click at [474, 199] on ngb-highlight "Pr atikcha" at bounding box center [478, 199] width 44 height 12
type input "Pratikcha"
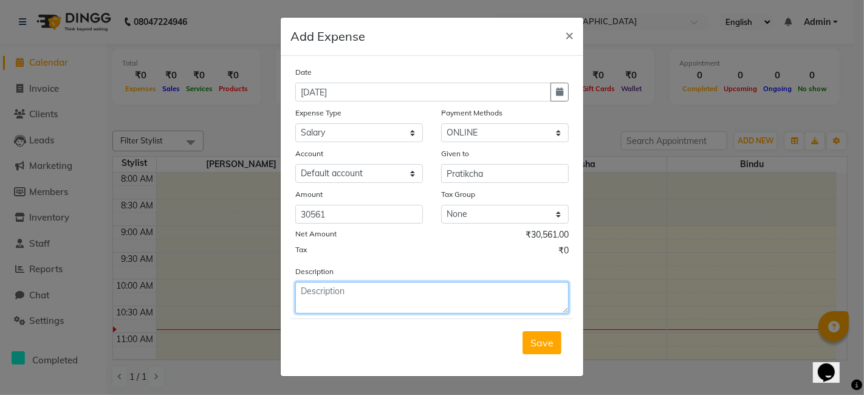
click at [323, 292] on textarea at bounding box center [431, 298] width 273 height 32
type textarea "salary and incentive and food"
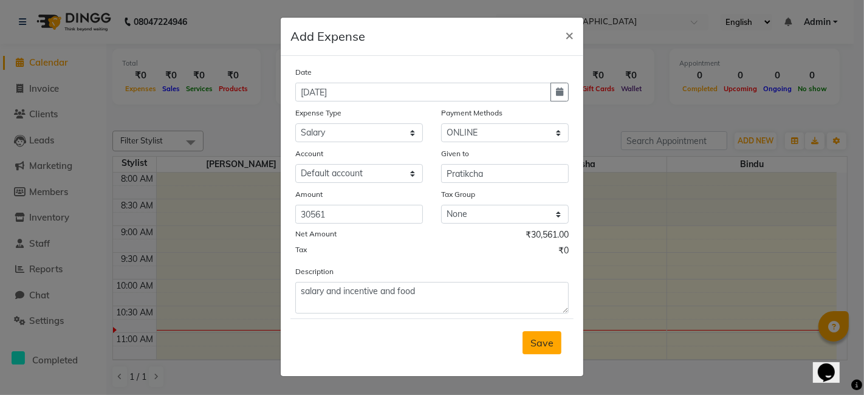
click at [542, 337] on span "Save" at bounding box center [542, 343] width 23 height 12
